Goal: Navigation & Orientation: Go to known website

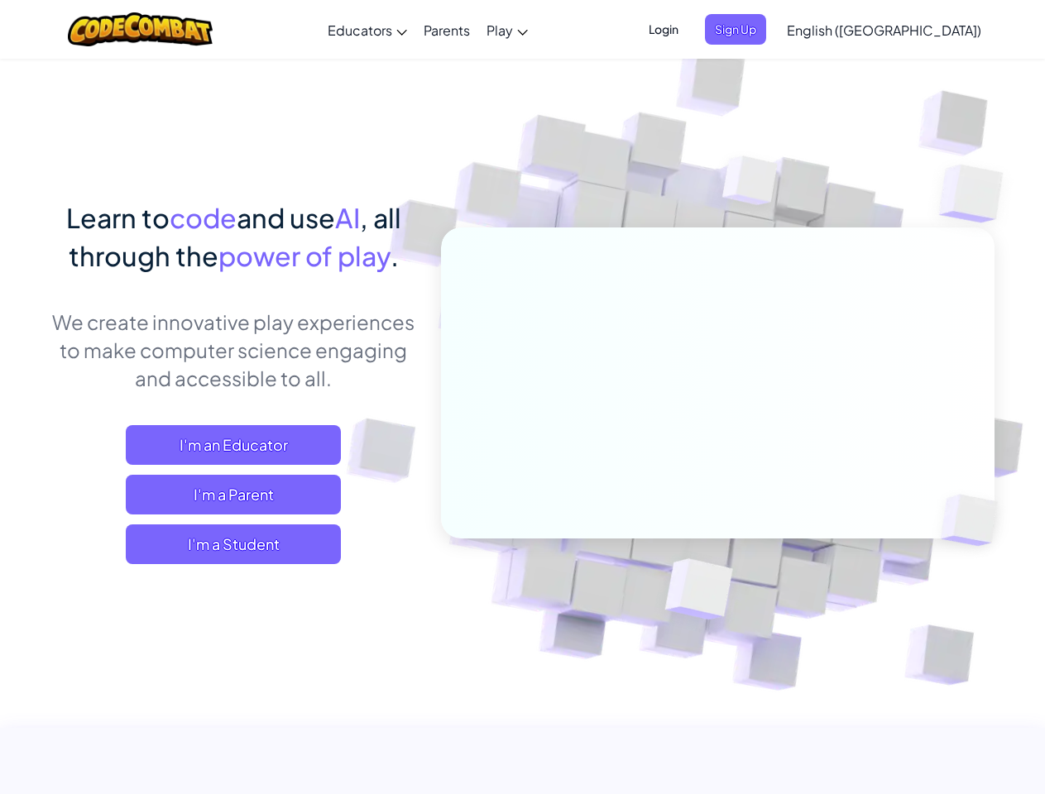
click at [688, 29] on span "Login" at bounding box center [664, 29] width 50 height 31
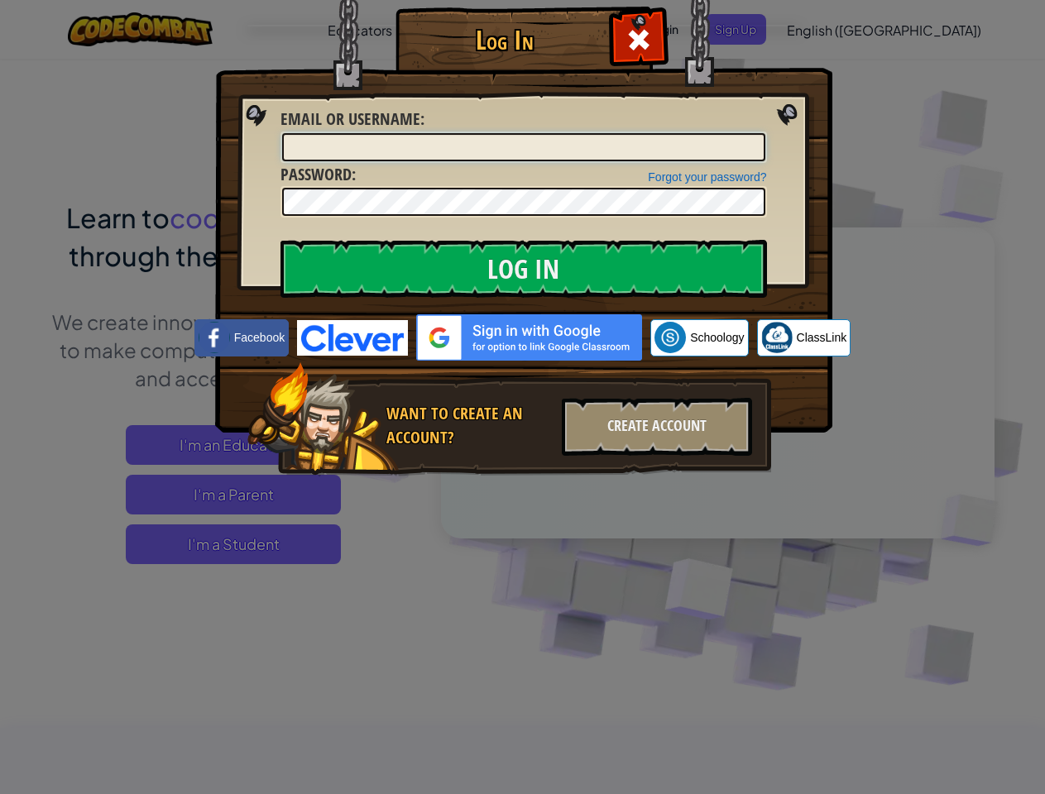
click at [763, 133] on input "Email or Username :" at bounding box center [523, 147] width 483 height 28
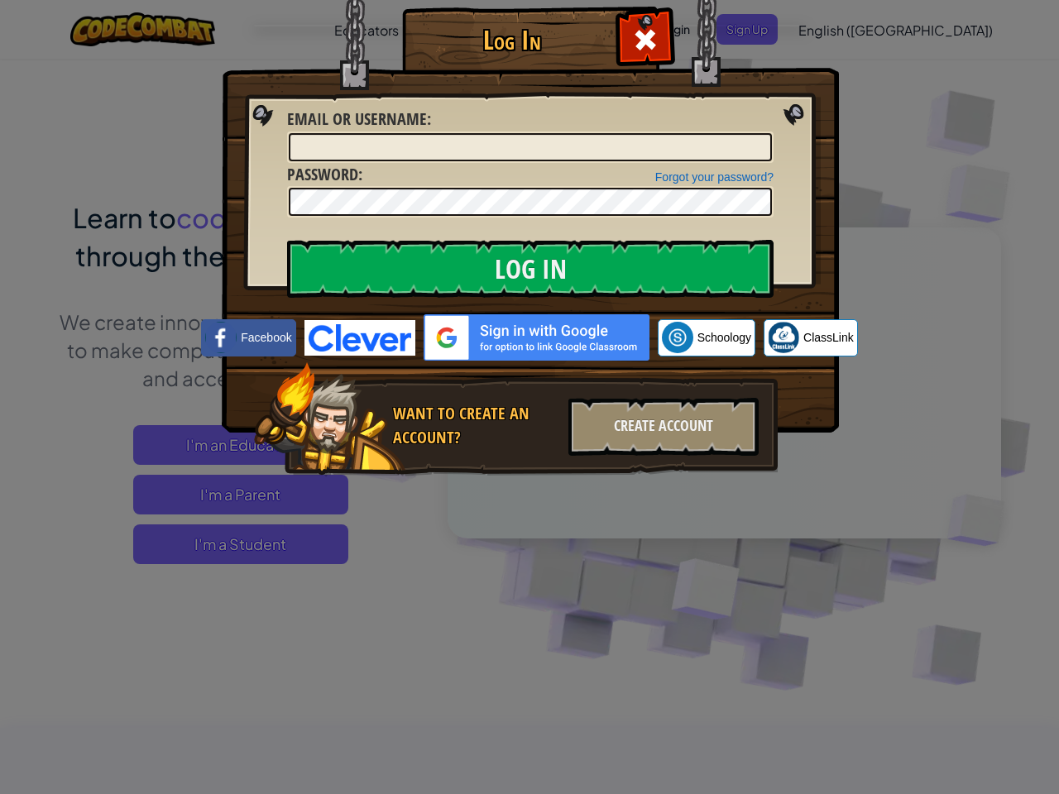
click at [836, 29] on div "Log In Unknown Error Email or Username : Forgot your password? Password : Log I…" at bounding box center [529, 397] width 1059 height 794
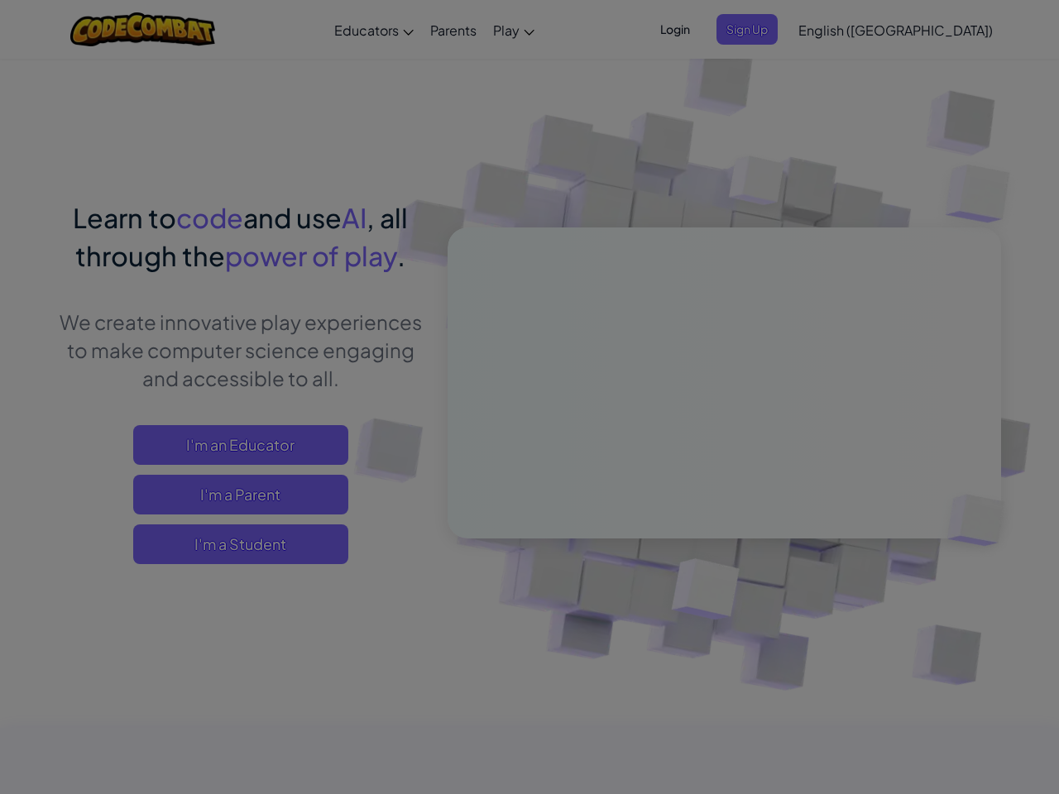
click at [836, 29] on div "Log In Unknown Error Email or Username : Forgot your password? Password : Log I…" at bounding box center [529, 397] width 1059 height 794
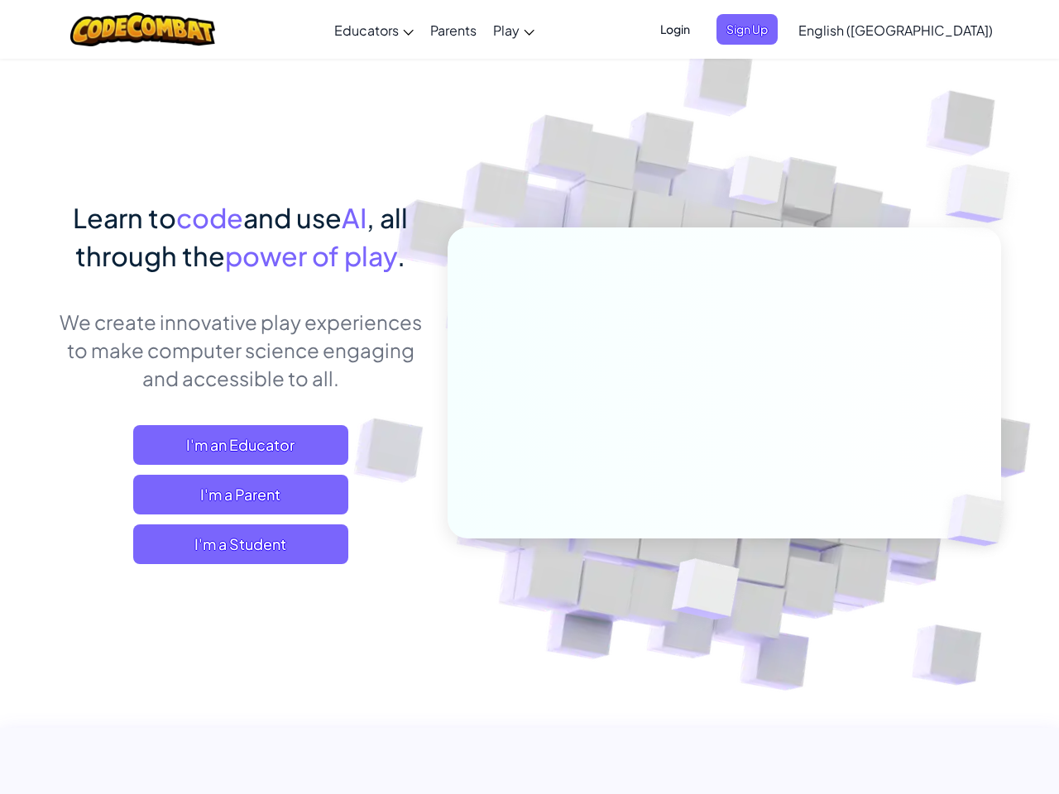
click at [925, 30] on div at bounding box center [529, 397] width 1059 height 794
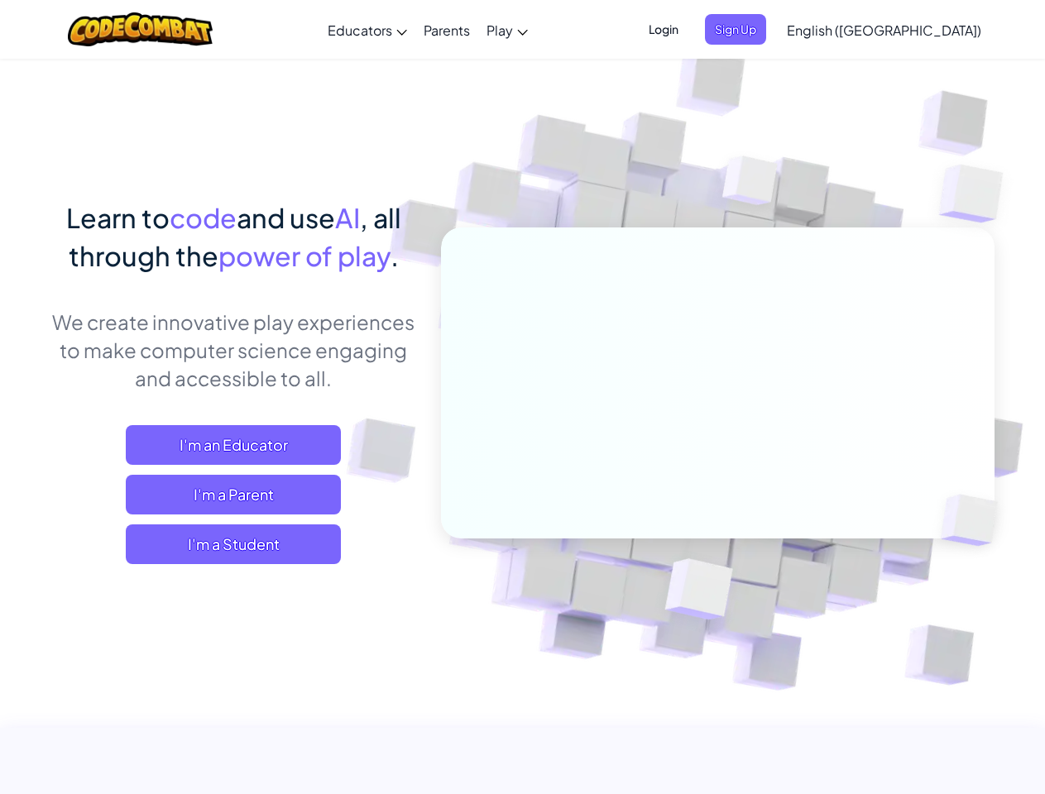
click at [233, 544] on span "I'm a Student" at bounding box center [233, 544] width 215 height 40
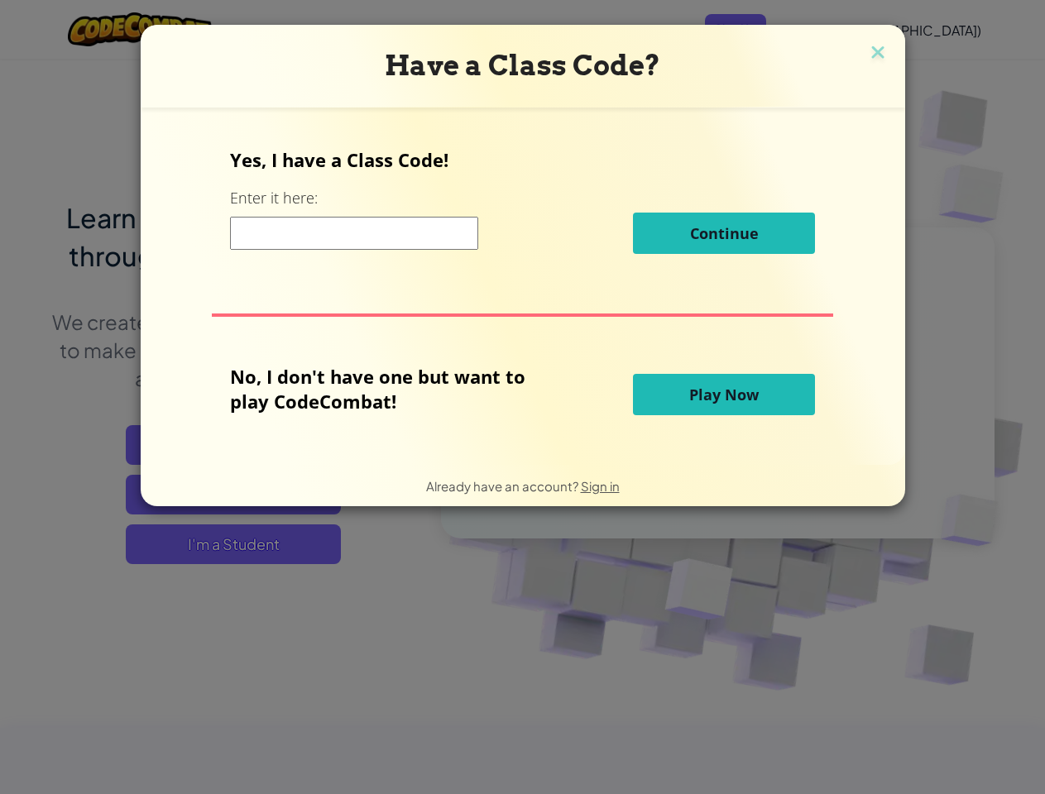
click at [233, 544] on div "Have a Class Code? Yes, I have a Class Code! Enter it here: Continue No, I don'…" at bounding box center [522, 397] width 1045 height 794
